Goal: Information Seeking & Learning: Learn about a topic

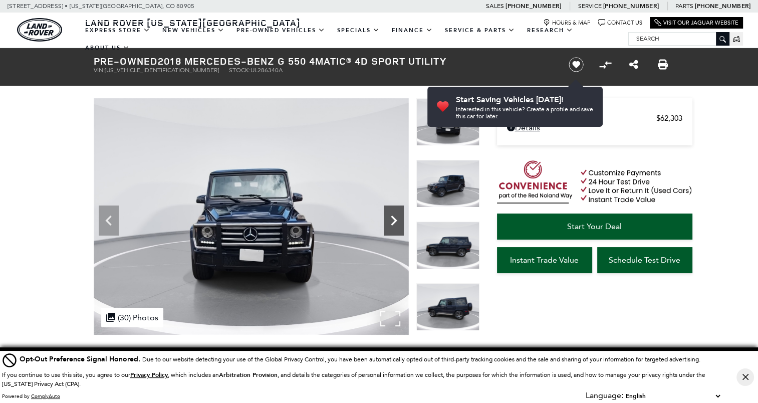
click at [395, 214] on icon "Next" at bounding box center [394, 221] width 20 height 20
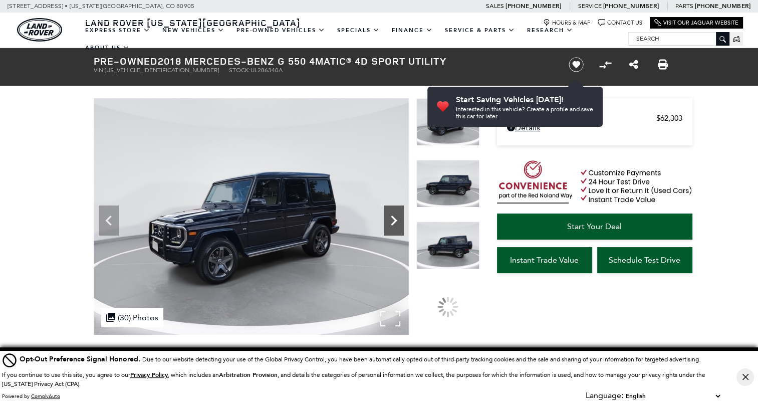
click at [395, 214] on icon "Next" at bounding box center [394, 221] width 20 height 20
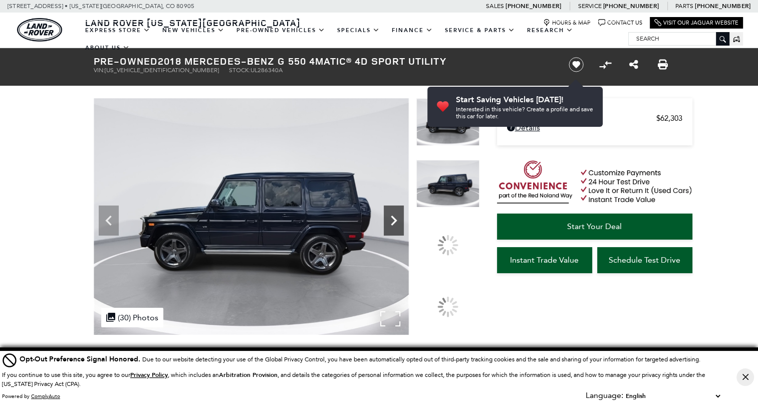
click at [395, 214] on icon "Next" at bounding box center [394, 221] width 20 height 20
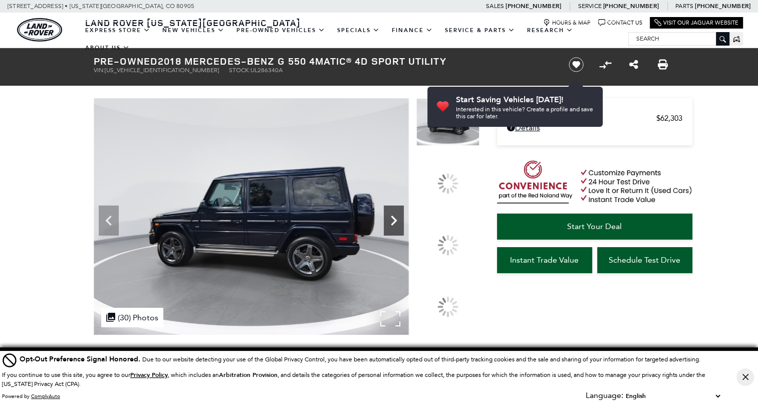
click at [395, 214] on icon "Next" at bounding box center [394, 221] width 20 height 20
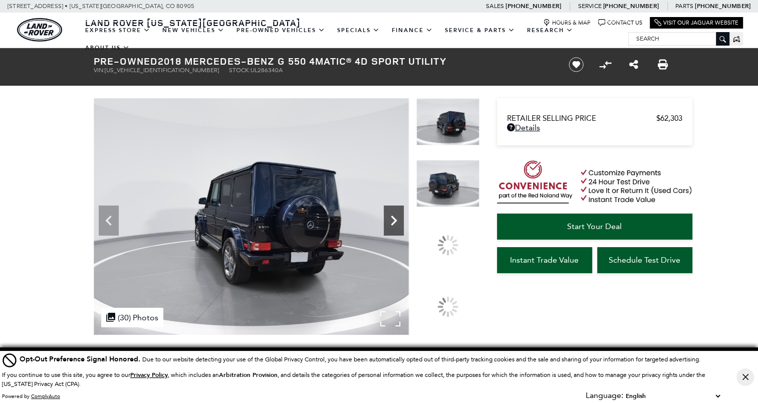
click at [395, 214] on icon "Next" at bounding box center [394, 221] width 20 height 20
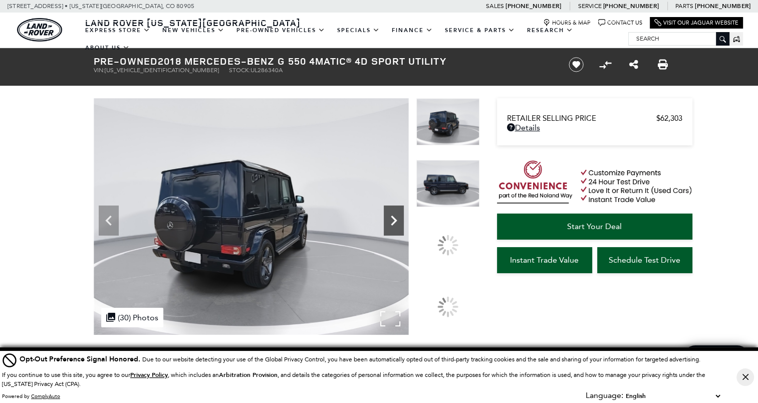
click at [395, 214] on icon "Next" at bounding box center [394, 221] width 20 height 20
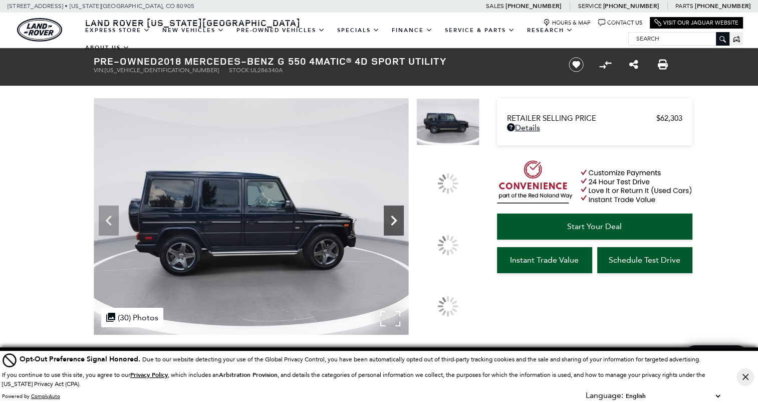
click at [395, 214] on icon "Next" at bounding box center [394, 221] width 20 height 20
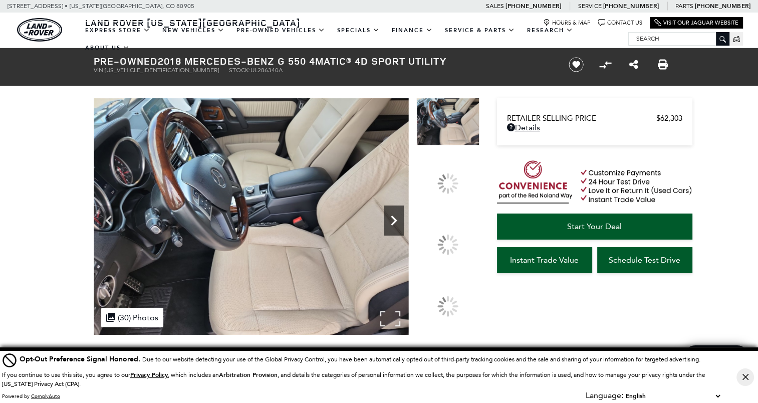
click at [395, 214] on icon "Next" at bounding box center [394, 221] width 20 height 20
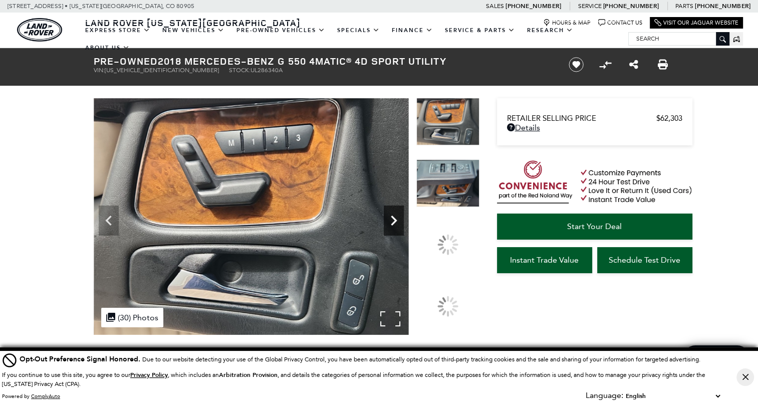
click at [395, 214] on icon "Next" at bounding box center [394, 221] width 20 height 20
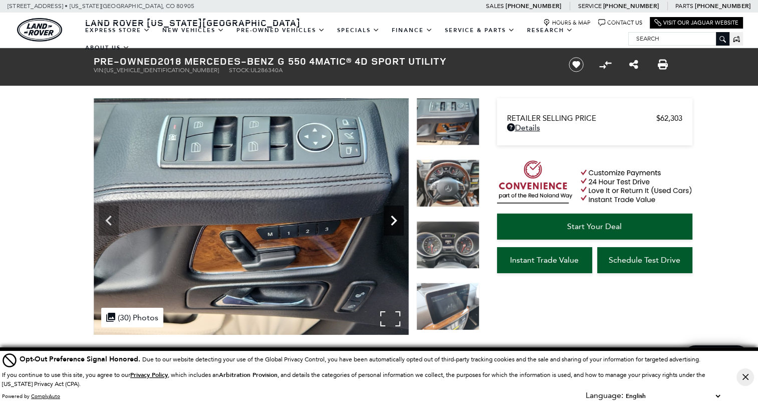
click at [395, 214] on icon "Next" at bounding box center [394, 221] width 20 height 20
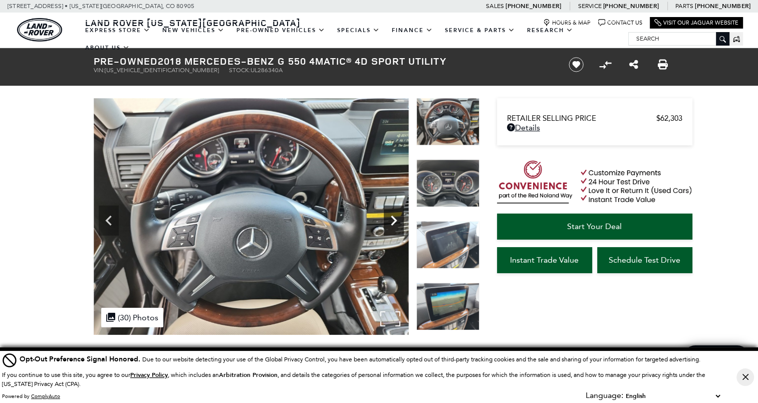
click at [395, 214] on icon "Next" at bounding box center [394, 221] width 20 height 20
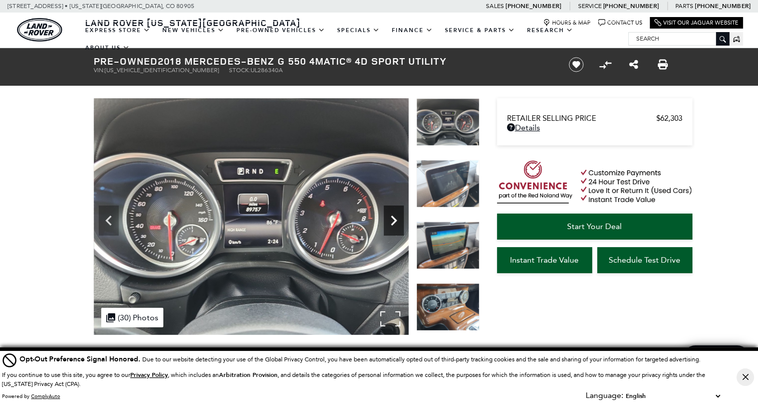
click at [395, 214] on icon "Next" at bounding box center [394, 221] width 20 height 20
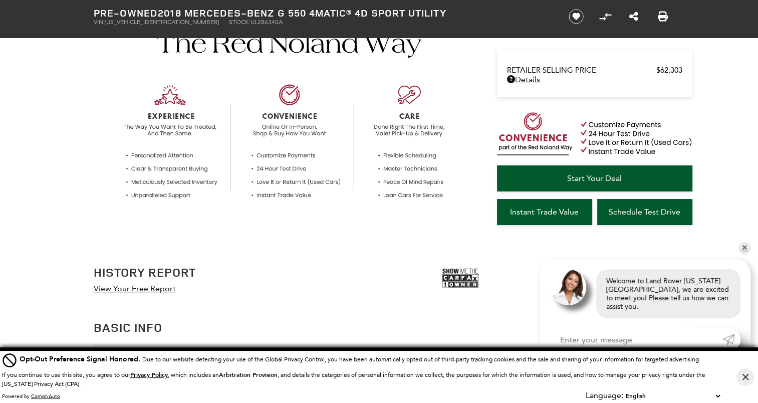
scroll to position [501, 0]
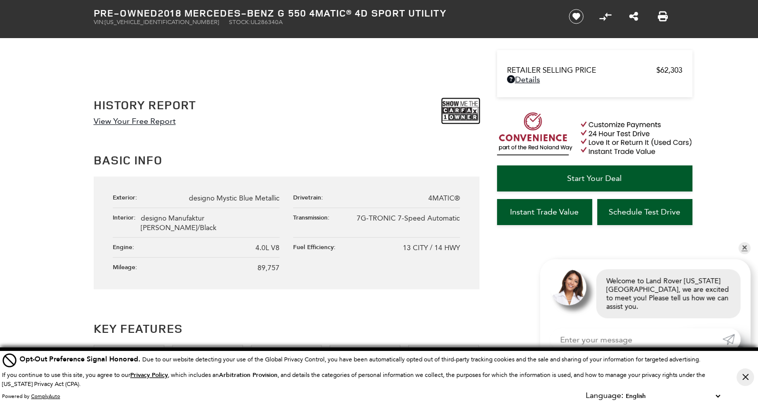
click at [462, 110] on img at bounding box center [461, 110] width 38 height 25
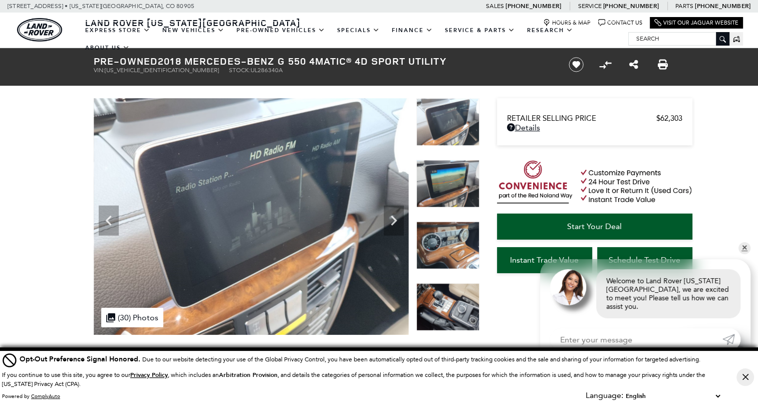
scroll to position [0, 0]
click at [455, 236] on img at bounding box center [448, 246] width 63 height 48
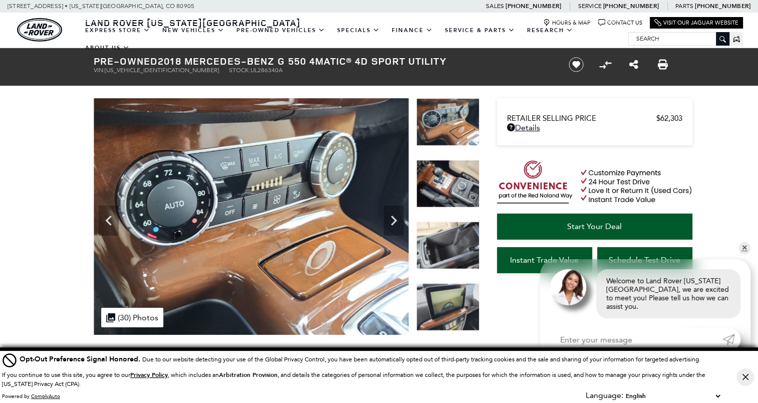
click at [453, 194] on img at bounding box center [448, 184] width 63 height 48
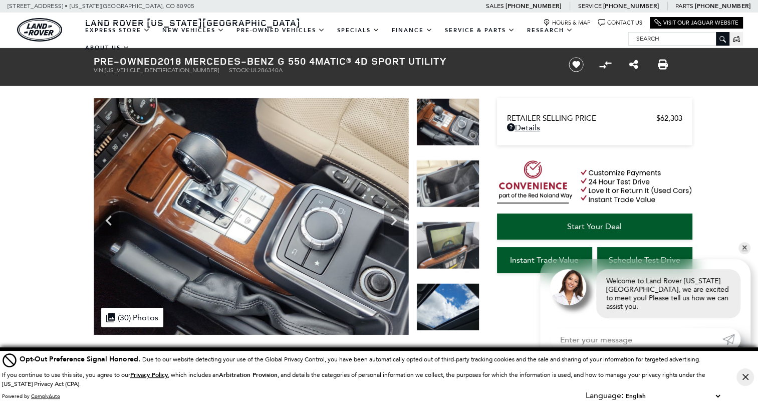
click at [453, 194] on img at bounding box center [448, 184] width 63 height 48
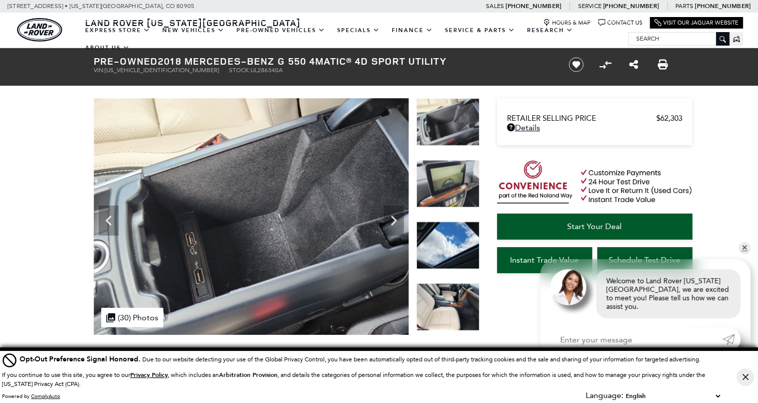
click at [453, 194] on img at bounding box center [448, 184] width 63 height 48
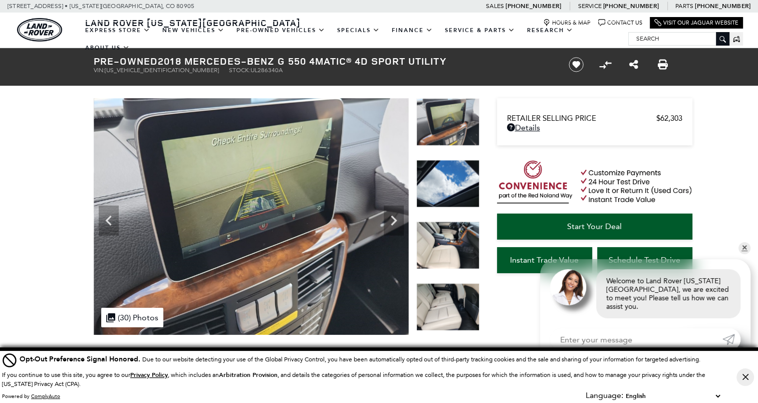
click at [453, 194] on img at bounding box center [448, 184] width 63 height 48
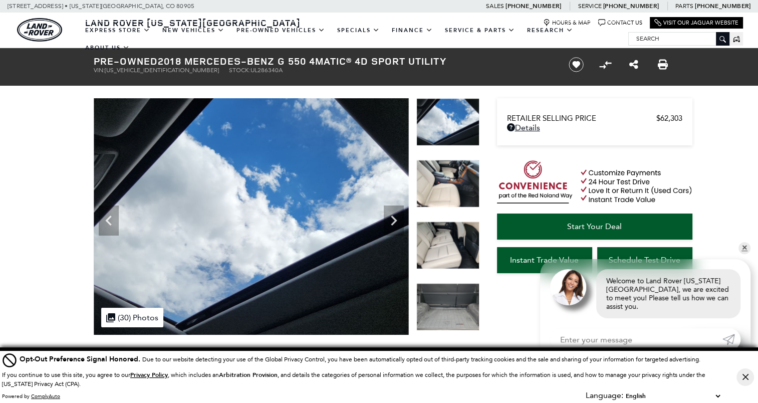
click at [453, 194] on img at bounding box center [448, 184] width 63 height 48
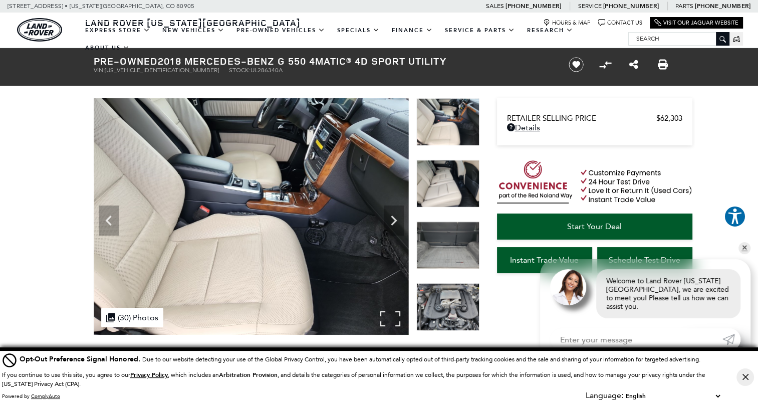
click at [325, 210] on img at bounding box center [251, 216] width 315 height 237
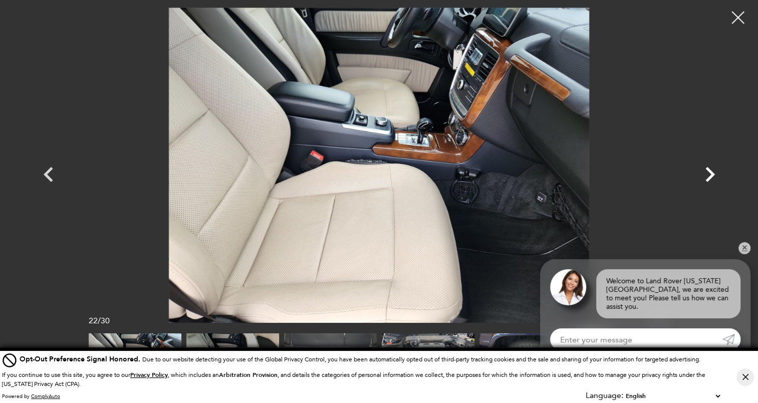
click at [719, 174] on icon "Next" at bounding box center [710, 174] width 30 height 30
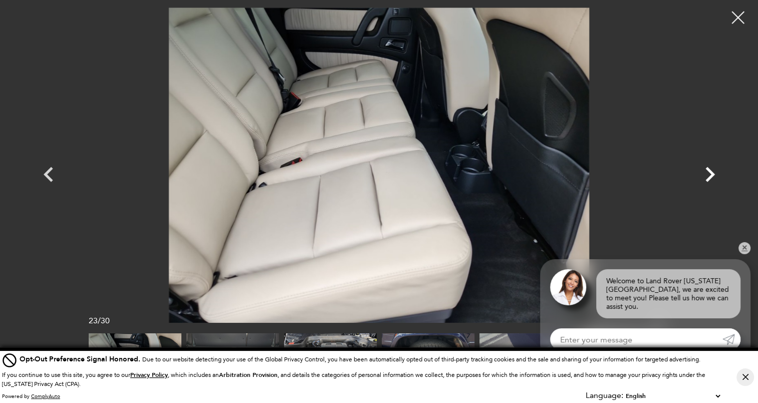
click at [719, 174] on icon "Next" at bounding box center [710, 174] width 30 height 30
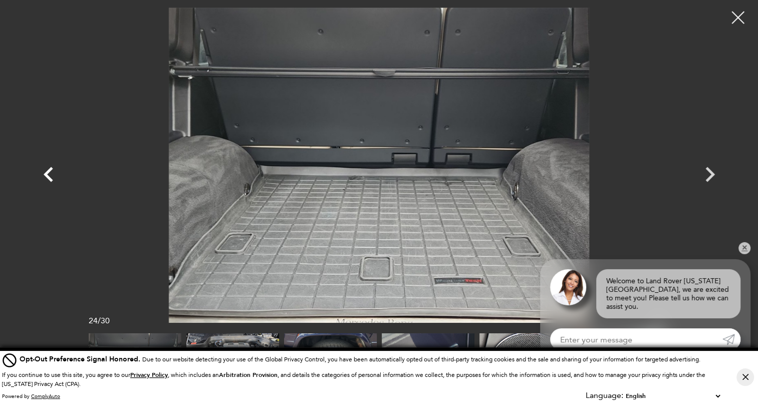
click at [62, 173] on icon "Previous" at bounding box center [49, 174] width 30 height 30
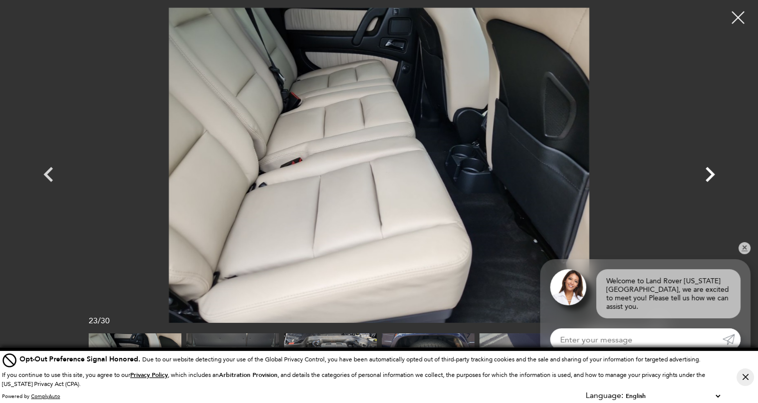
click at [703, 166] on icon "Next" at bounding box center [710, 174] width 30 height 30
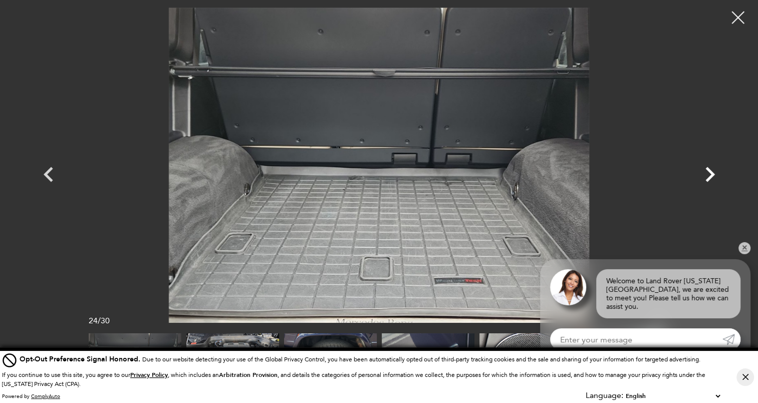
click at [703, 166] on icon "Next" at bounding box center [710, 174] width 30 height 30
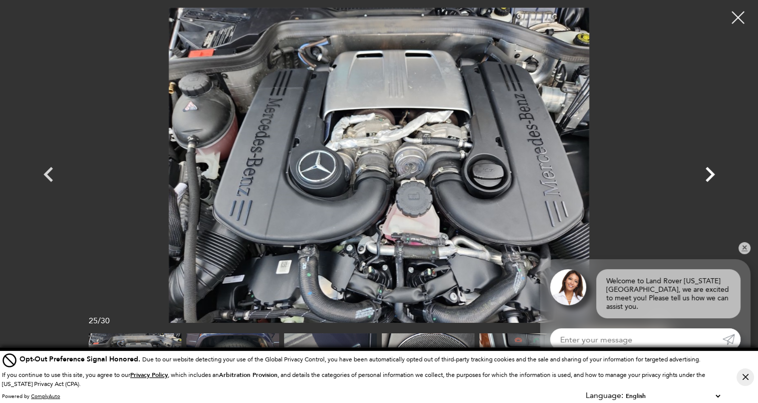
click at [703, 166] on icon "Next" at bounding box center [710, 174] width 30 height 30
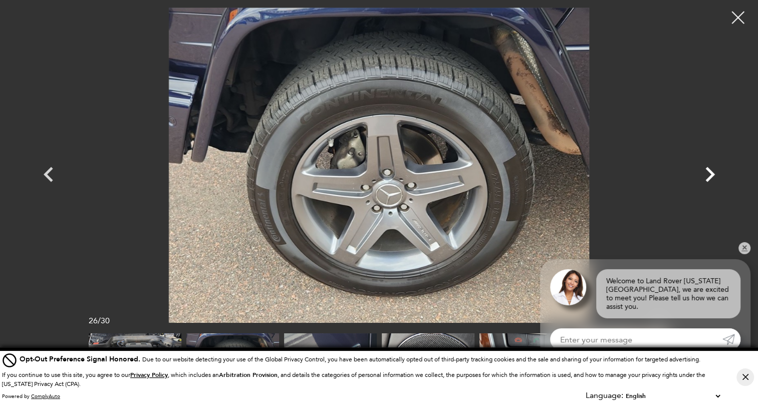
click at [703, 166] on icon "Next" at bounding box center [710, 174] width 30 height 30
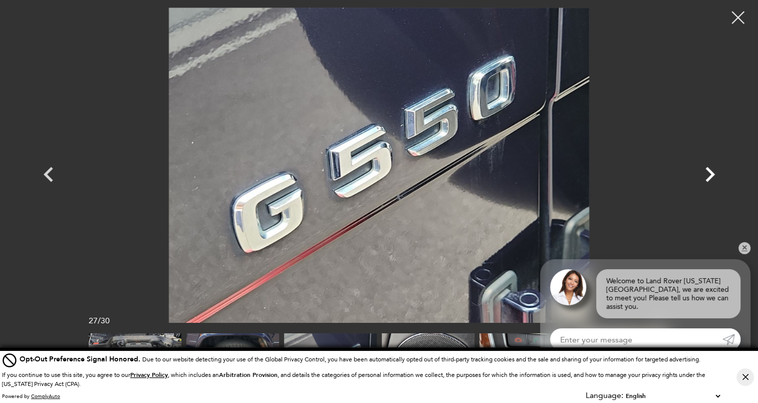
click at [703, 166] on icon "Next" at bounding box center [710, 174] width 30 height 30
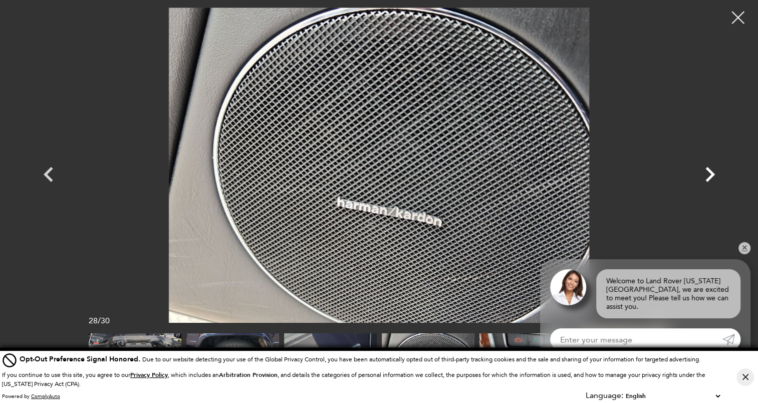
click at [703, 166] on icon "Next" at bounding box center [710, 174] width 30 height 30
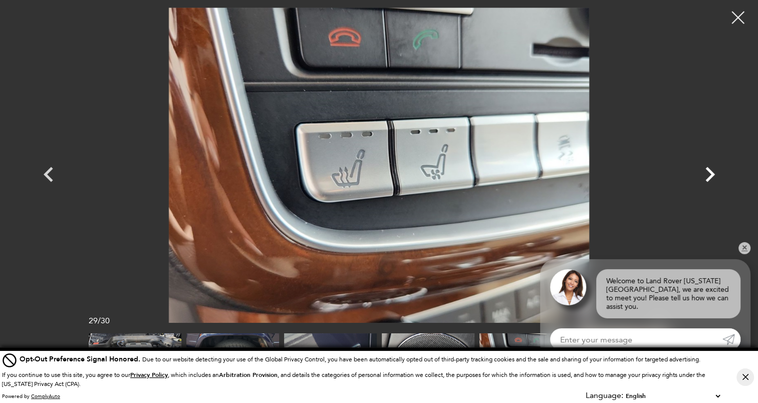
click at [703, 166] on icon "Next" at bounding box center [710, 174] width 30 height 30
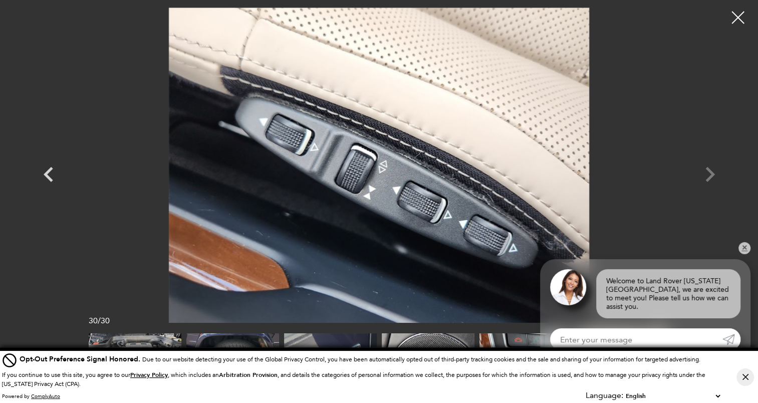
click at [703, 166] on div at bounding box center [380, 165] width 702 height 315
click at [736, 18] on div at bounding box center [738, 18] width 27 height 27
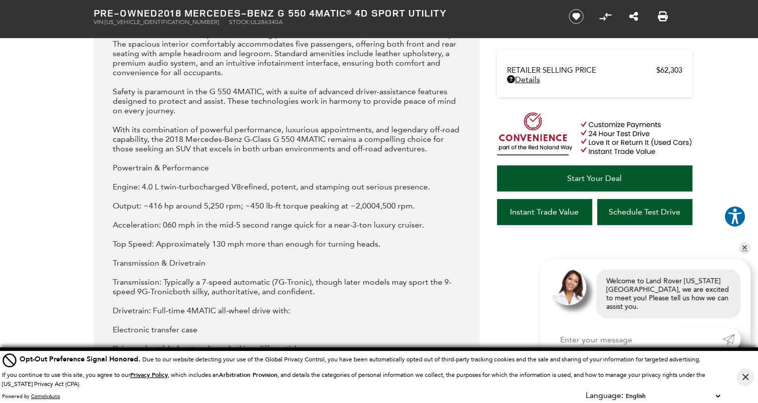
scroll to position [1253, 0]
